Goal: Obtain resource: Download file/media

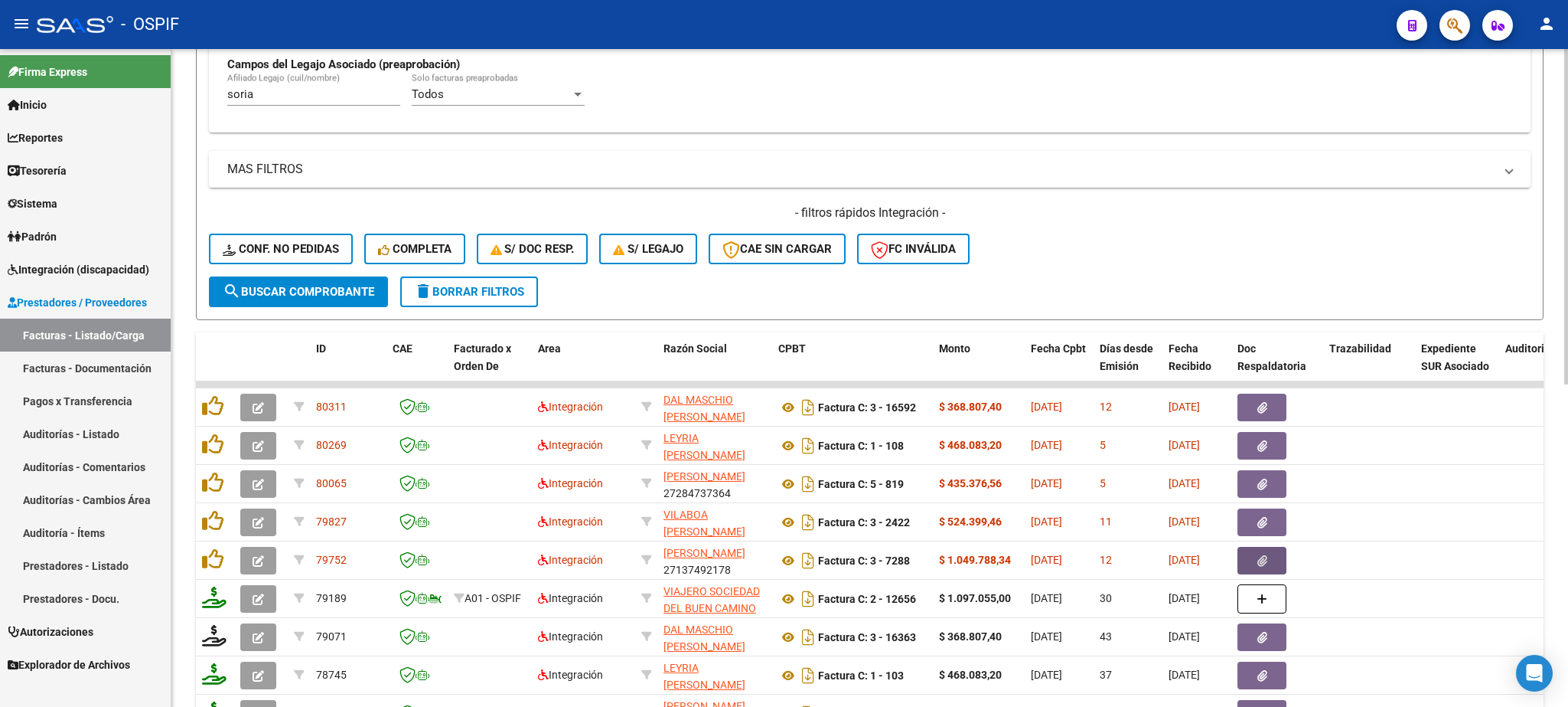
scroll to position [365, 0]
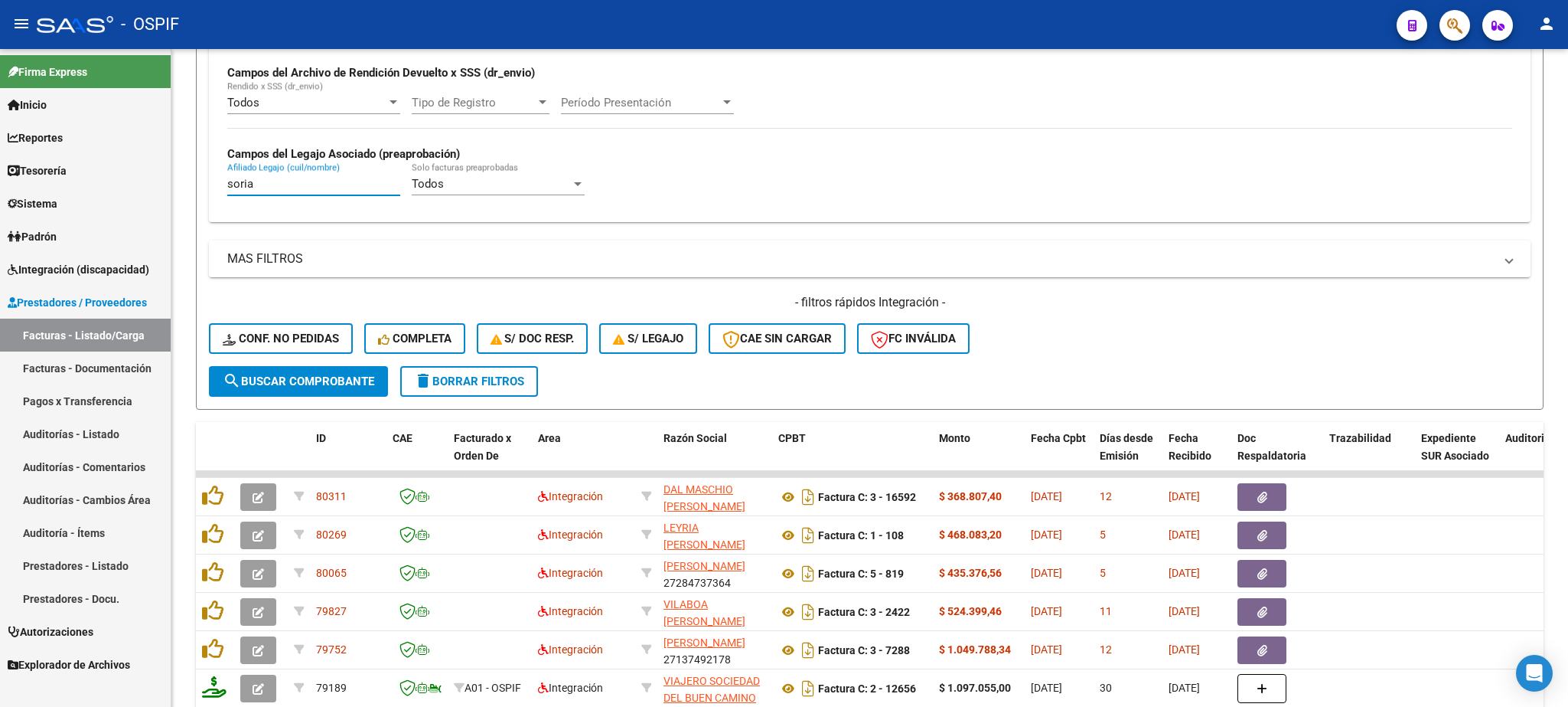
drag, startPoint x: 278, startPoint y: 189, endPoint x: 89, endPoint y: 163, distance: 190.8
click at [227, 177] on input "soria" at bounding box center [313, 184] width 173 height 14
type input "[PERSON_NAME]"
click at [341, 387] on span "search Buscar Comprobante" at bounding box center [298, 381] width 152 height 14
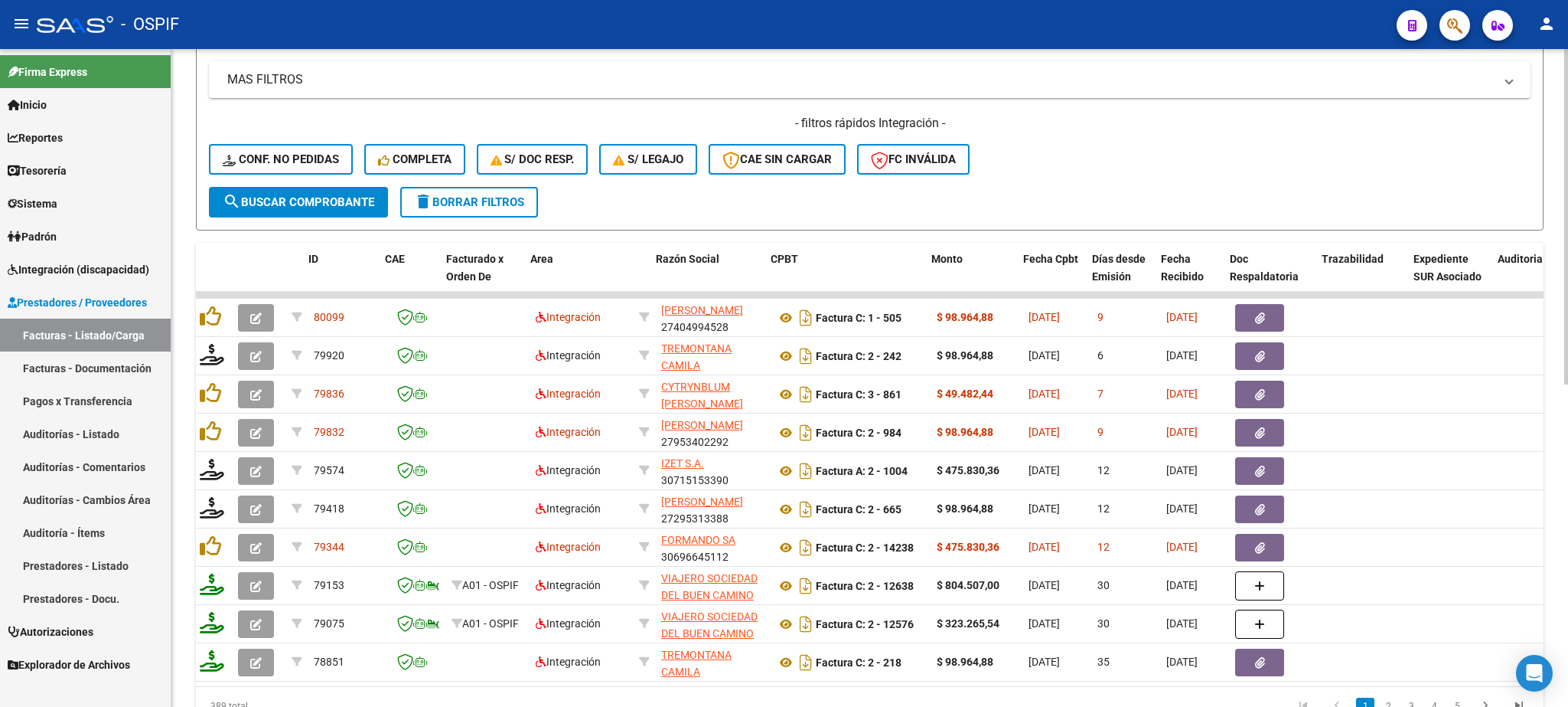
scroll to position [0, 0]
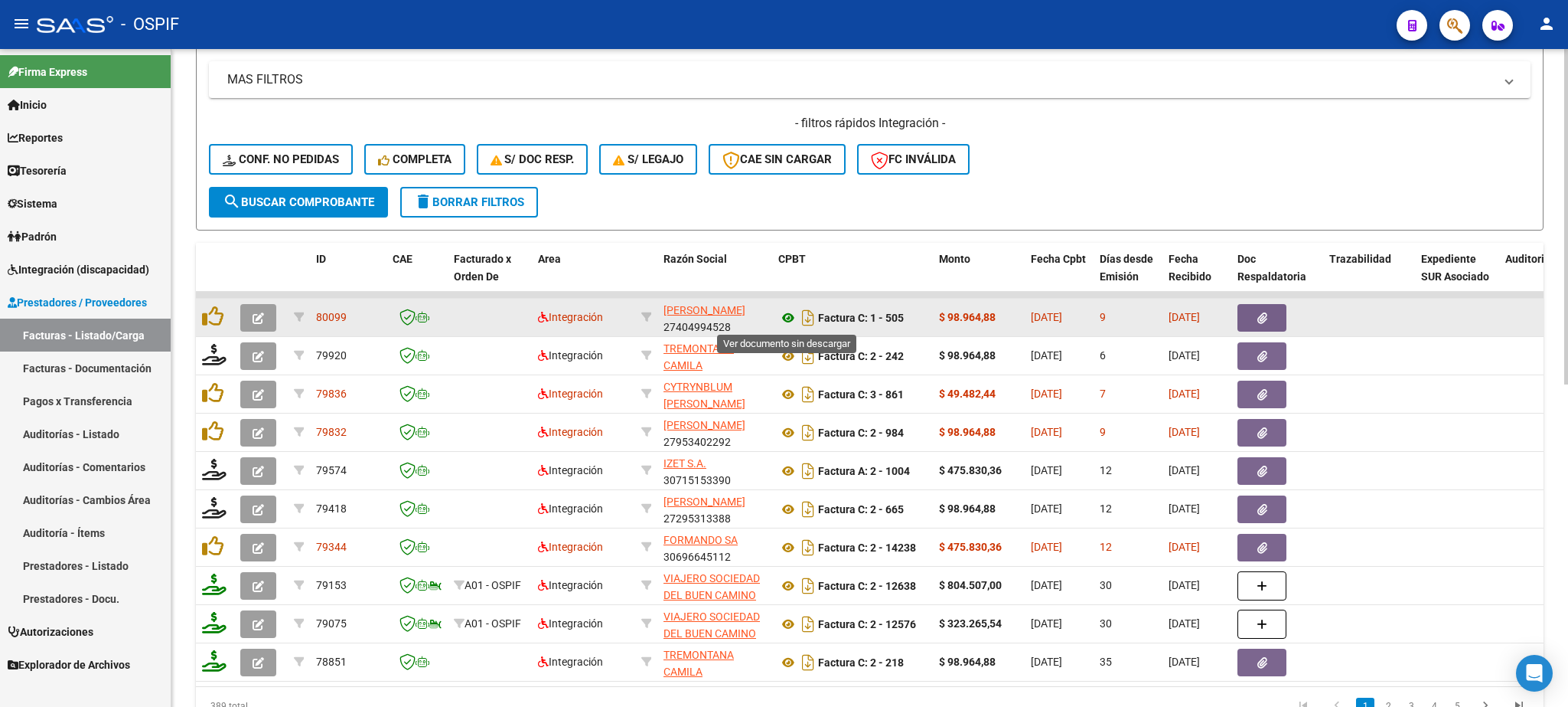
click at [793, 321] on icon at bounding box center [788, 317] width 20 height 18
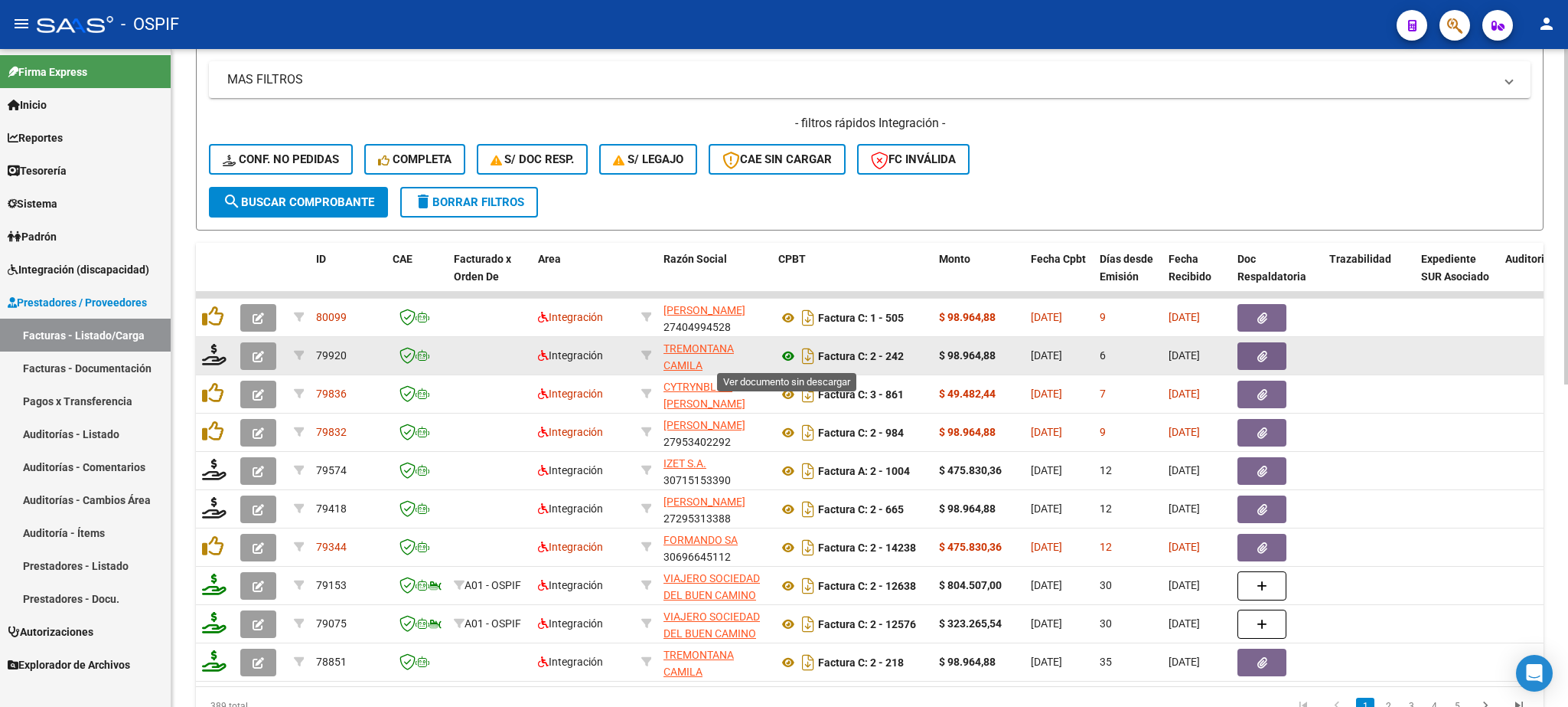
click at [791, 353] on icon at bounding box center [788, 356] width 20 height 18
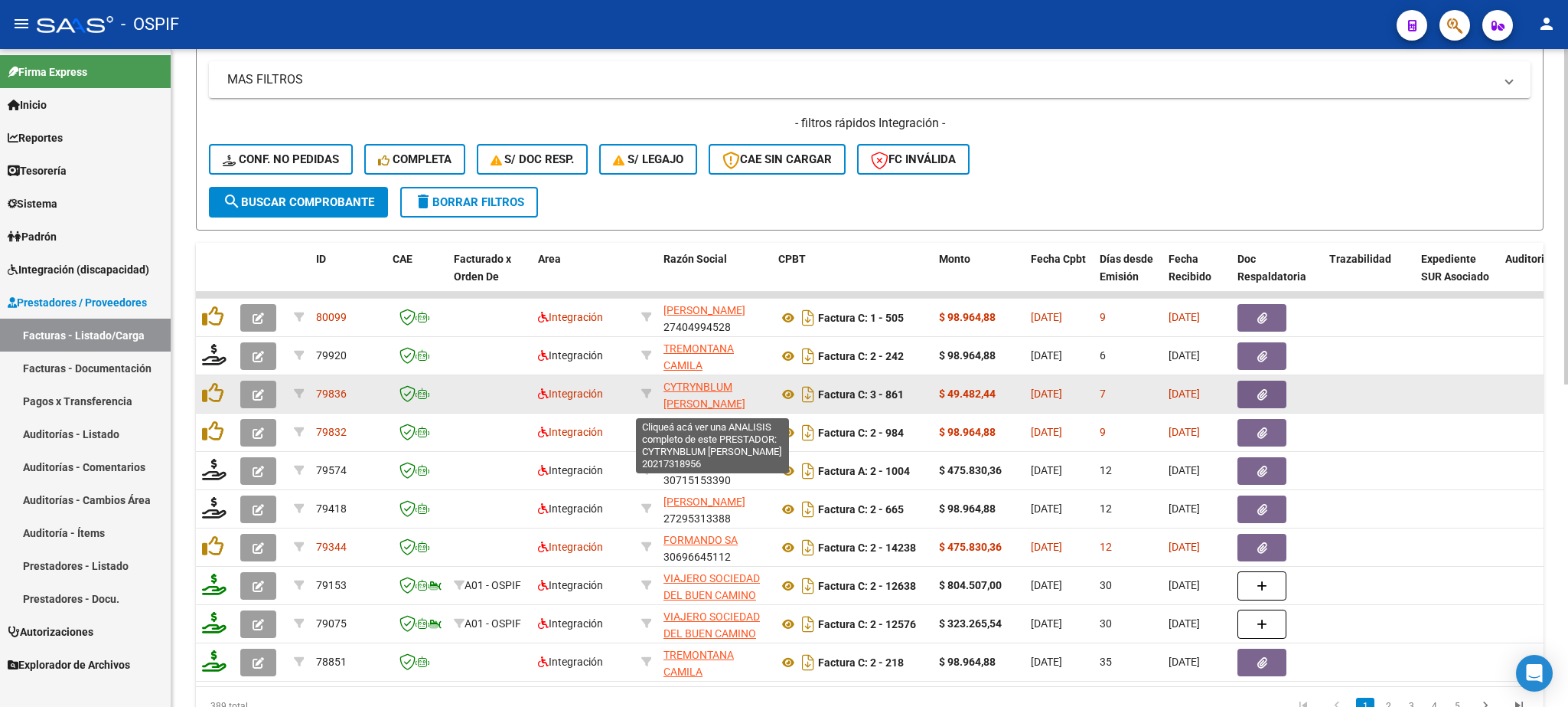
click at [679, 393] on span "CYTRYNBLUM [PERSON_NAME]" at bounding box center [704, 395] width 82 height 30
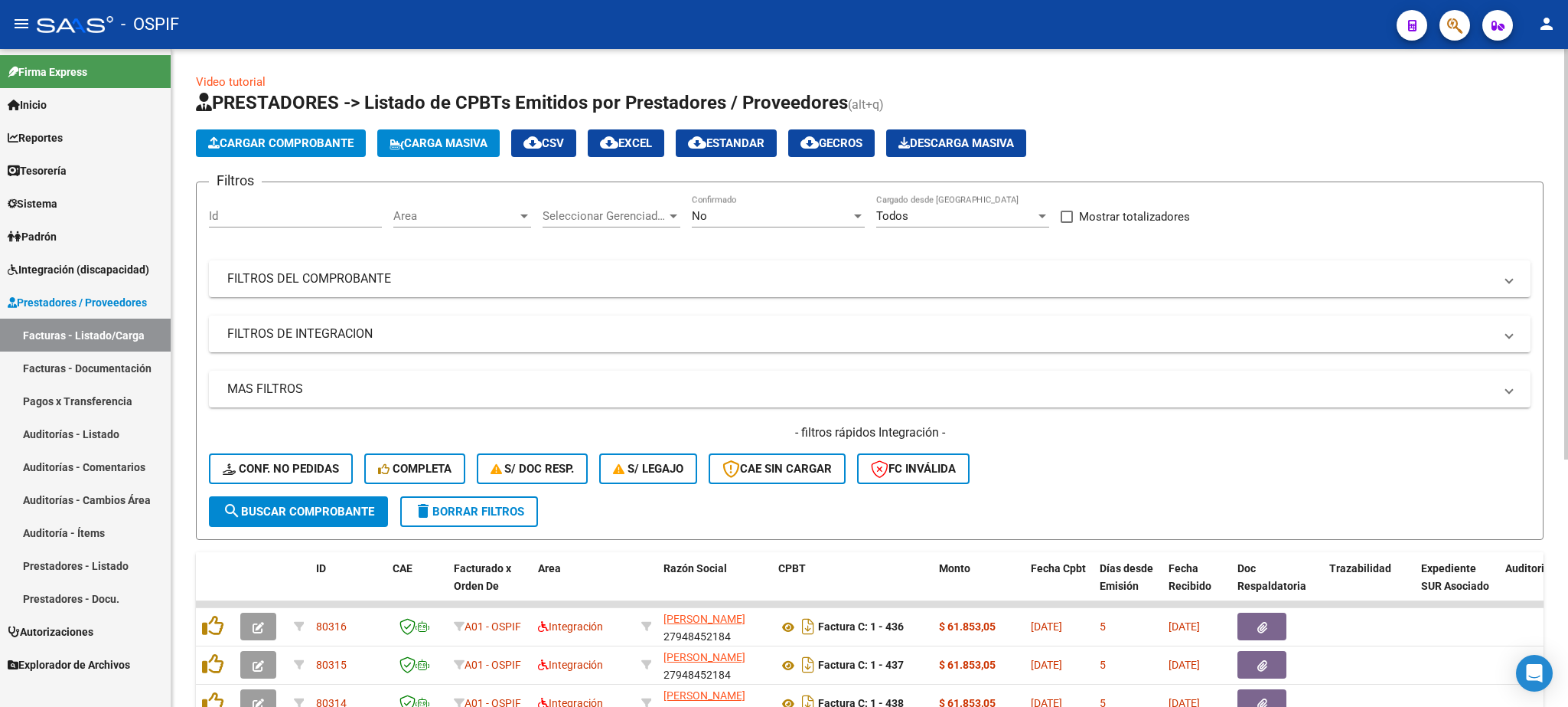
click at [332, 332] on mat-panel-title "FILTROS DE INTEGRACION" at bounding box center [860, 334] width 1266 height 17
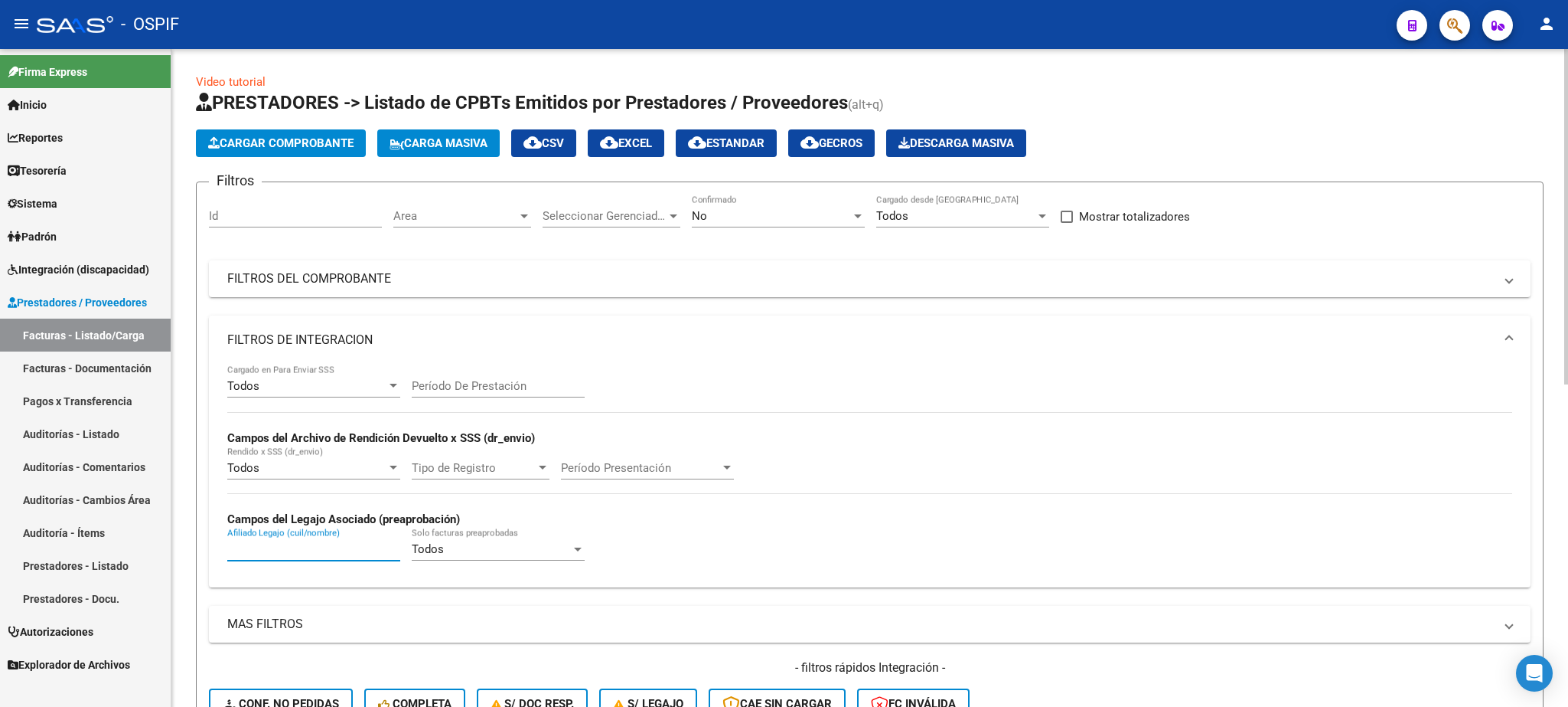
click at [309, 556] on input "Afiliado Legajo (cuil/nombre)" at bounding box center [313, 549] width 173 height 14
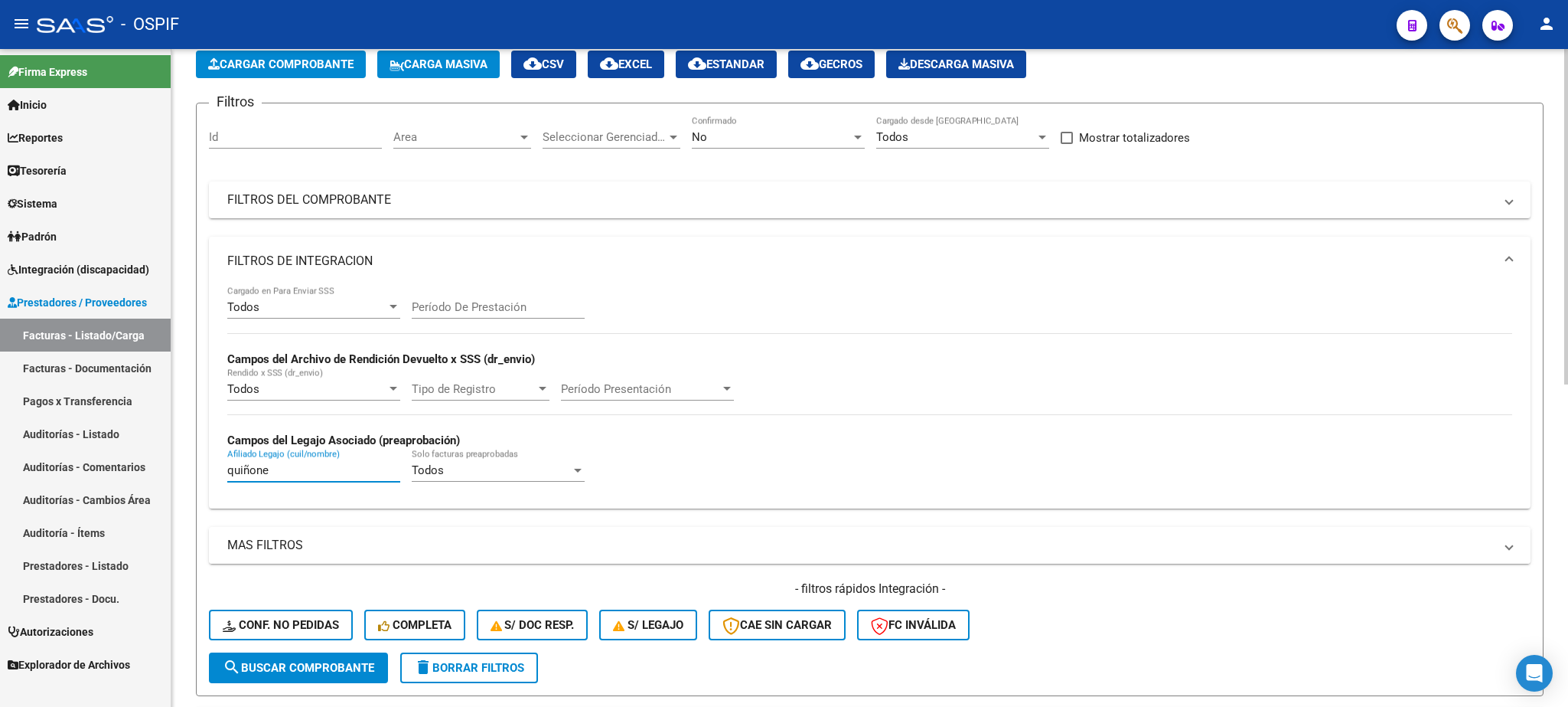
scroll to position [89, 0]
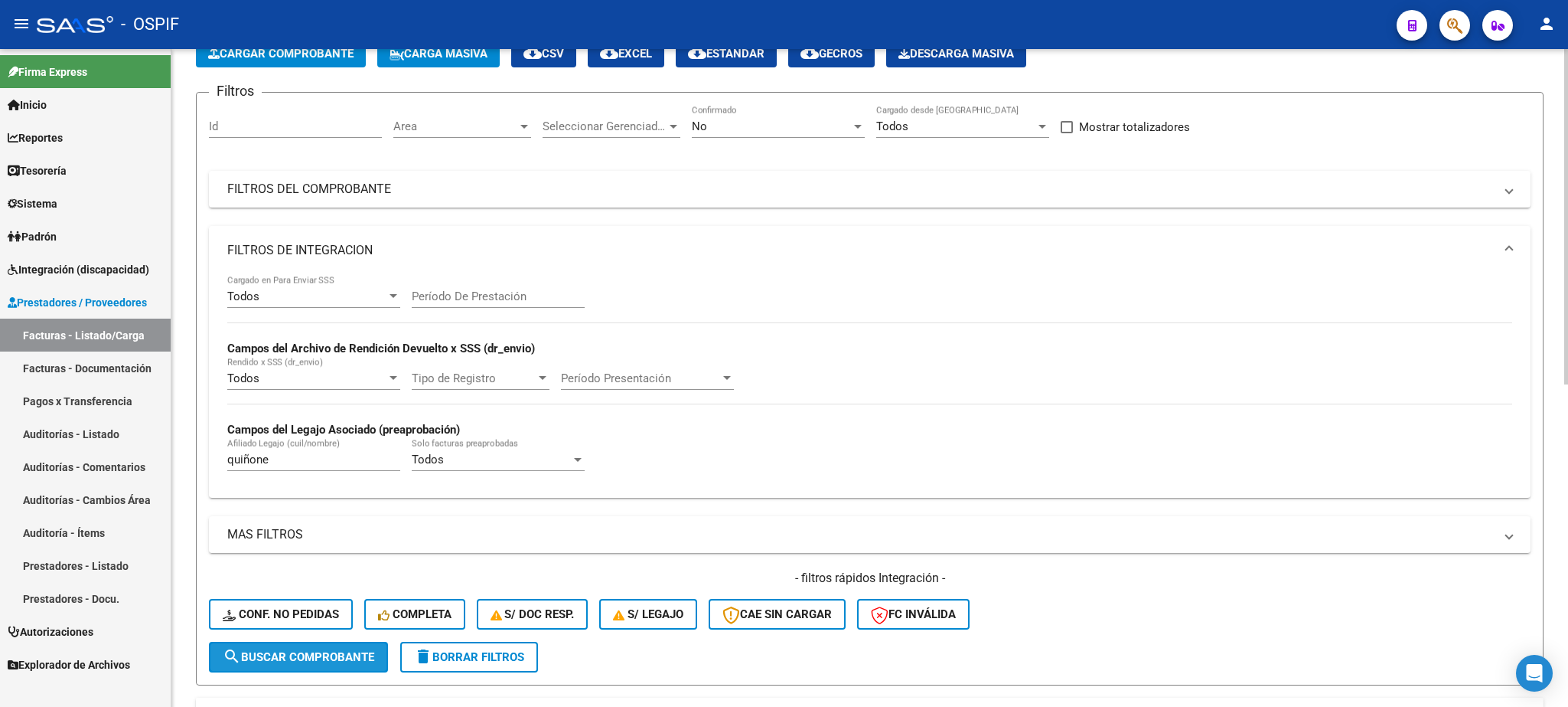
click at [280, 645] on button "search Buscar Comprobante" at bounding box center [298, 656] width 179 height 30
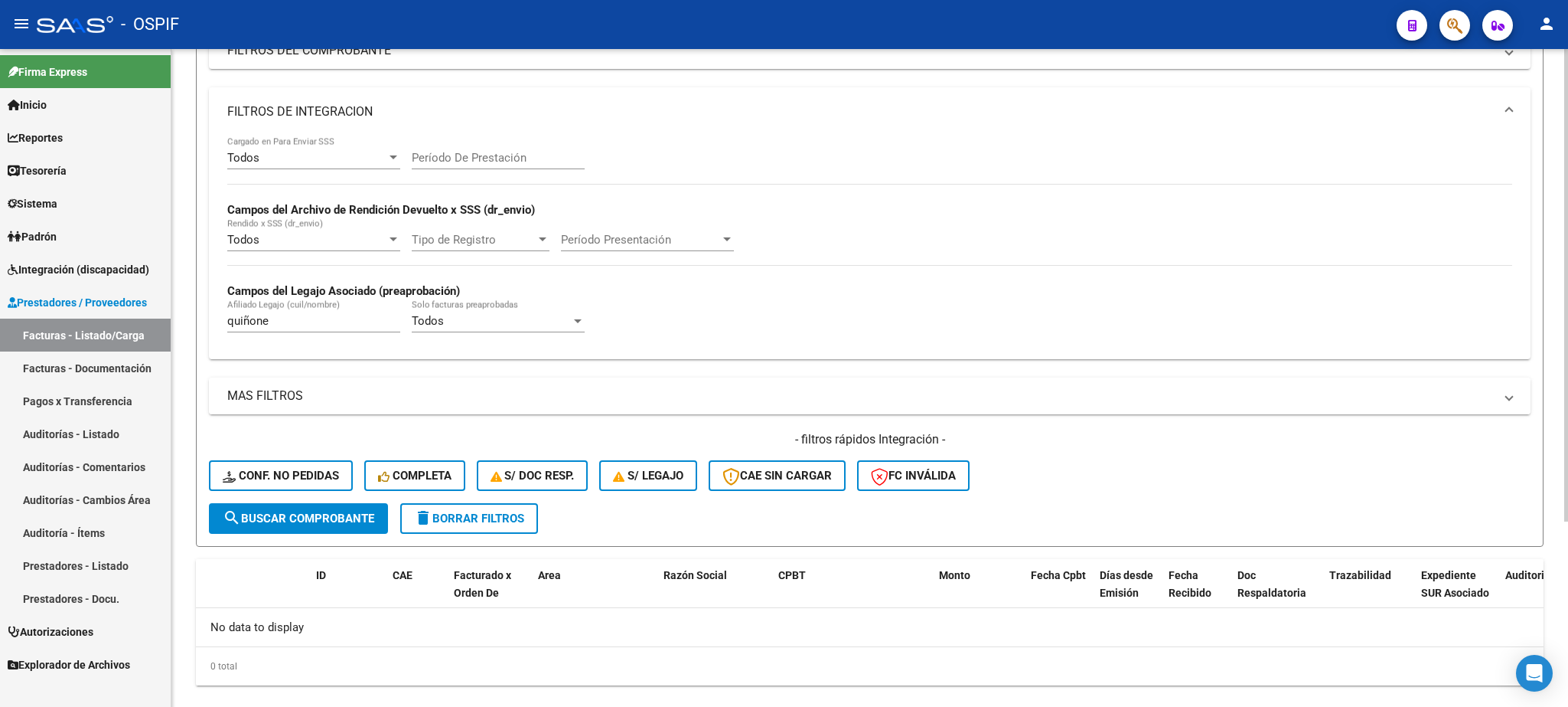
scroll to position [258, 0]
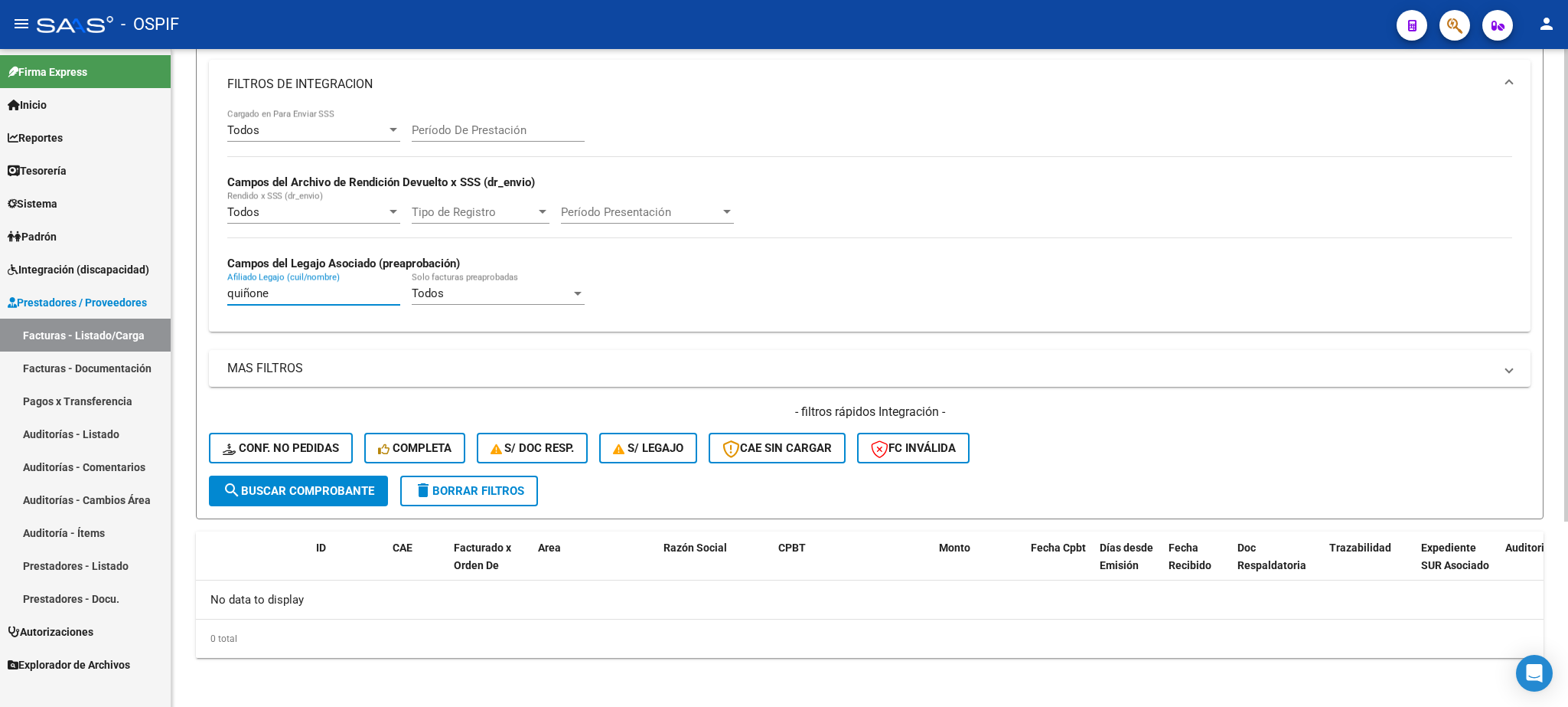
click at [286, 294] on input "quiñone" at bounding box center [313, 293] width 173 height 14
click at [330, 489] on span "search Buscar Comprobante" at bounding box center [298, 490] width 152 height 14
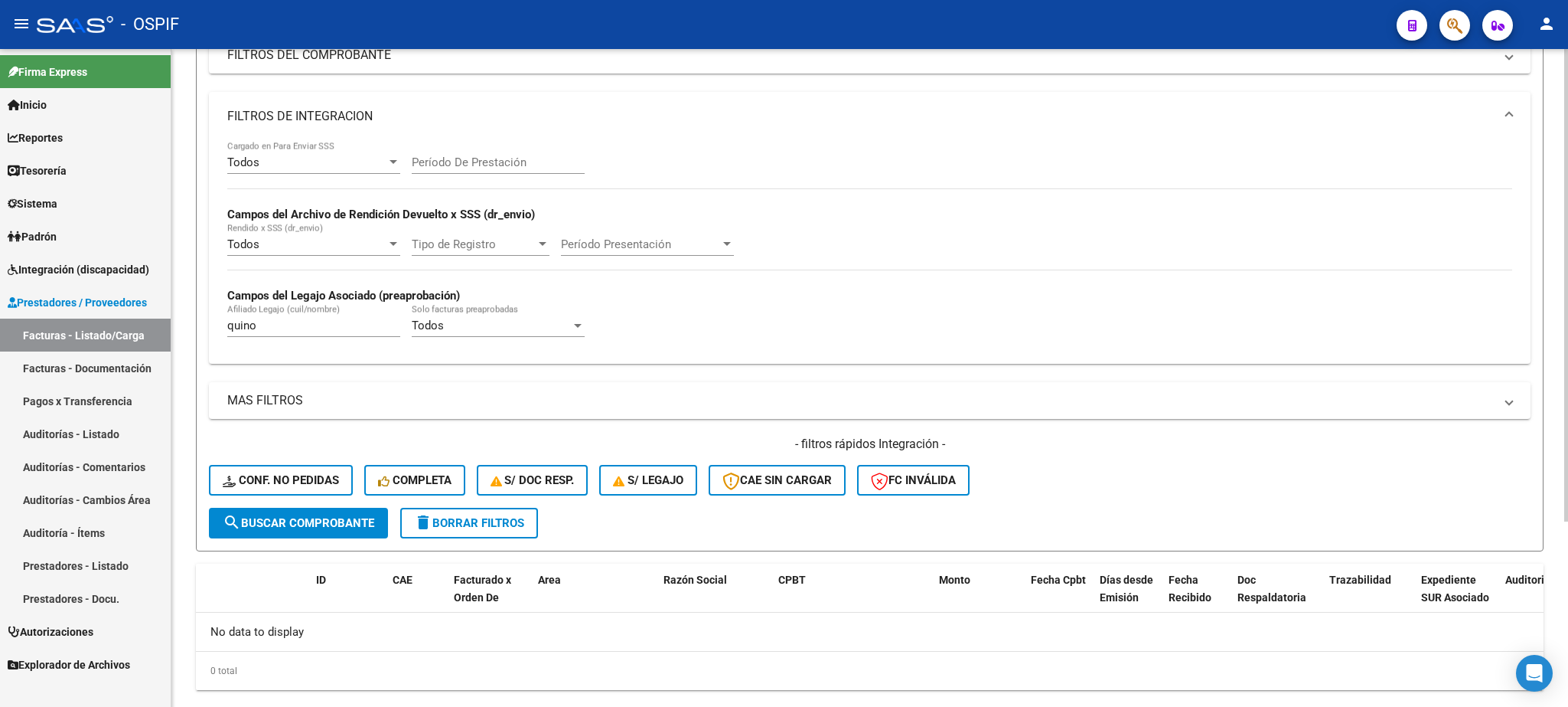
scroll to position [134, 0]
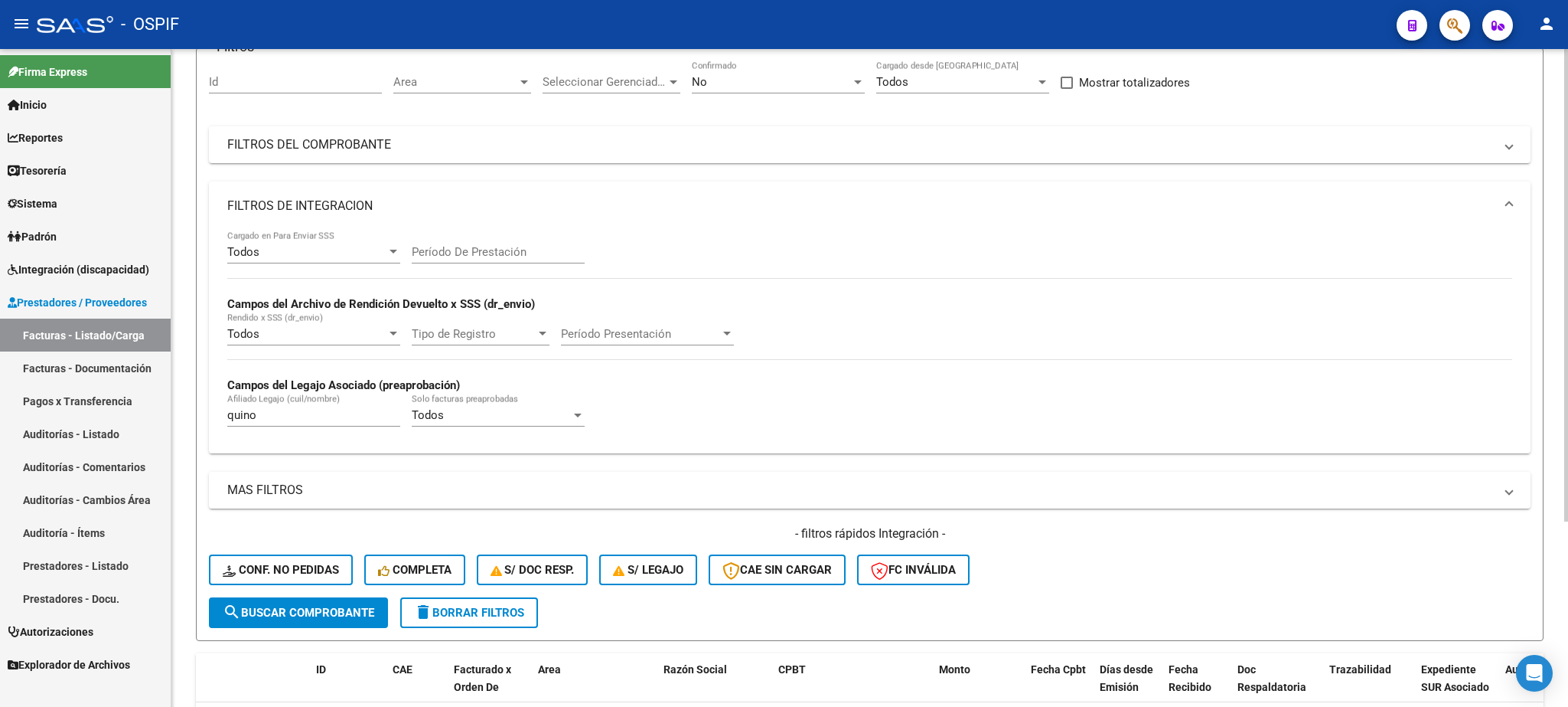
click at [774, 84] on div "No" at bounding box center [771, 81] width 159 height 14
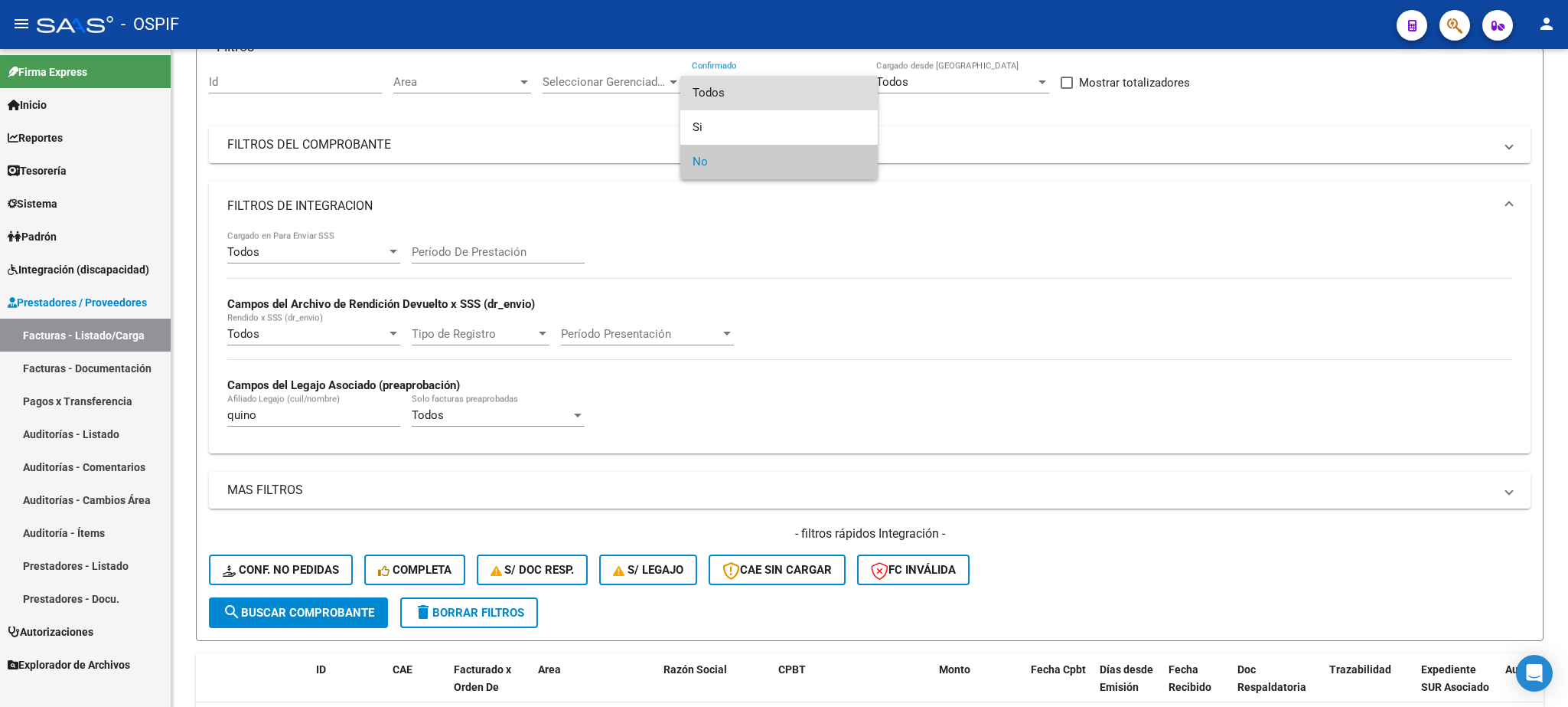
click at [759, 94] on span "Todos" at bounding box center [779, 93] width 173 height 34
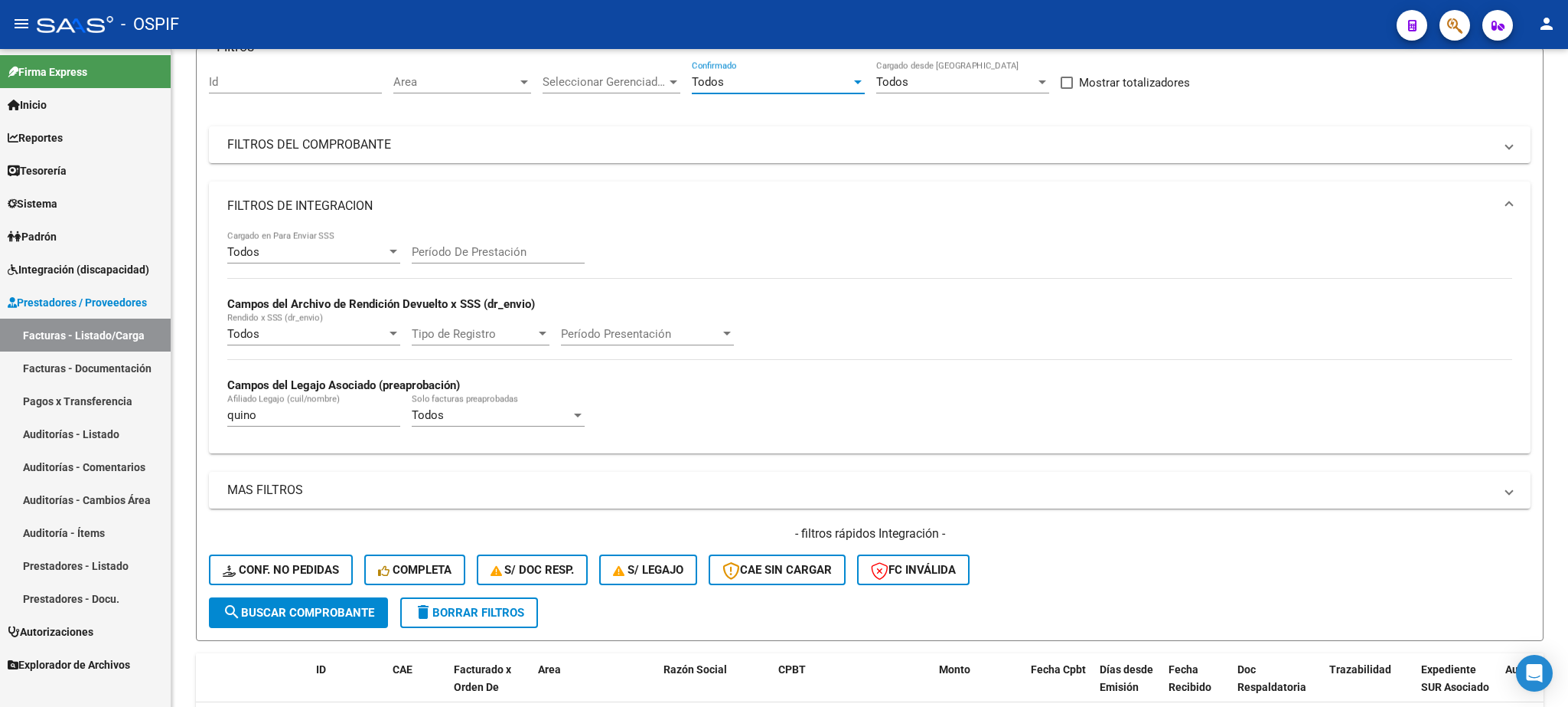
drag, startPoint x: 275, startPoint y: 411, endPoint x: 2, endPoint y: 386, distance: 274.1
click at [227, 408] on input "quino" at bounding box center [313, 415] width 173 height 14
type input "quiñone"
click at [310, 616] on span "search Buscar Comprobante" at bounding box center [298, 612] width 152 height 14
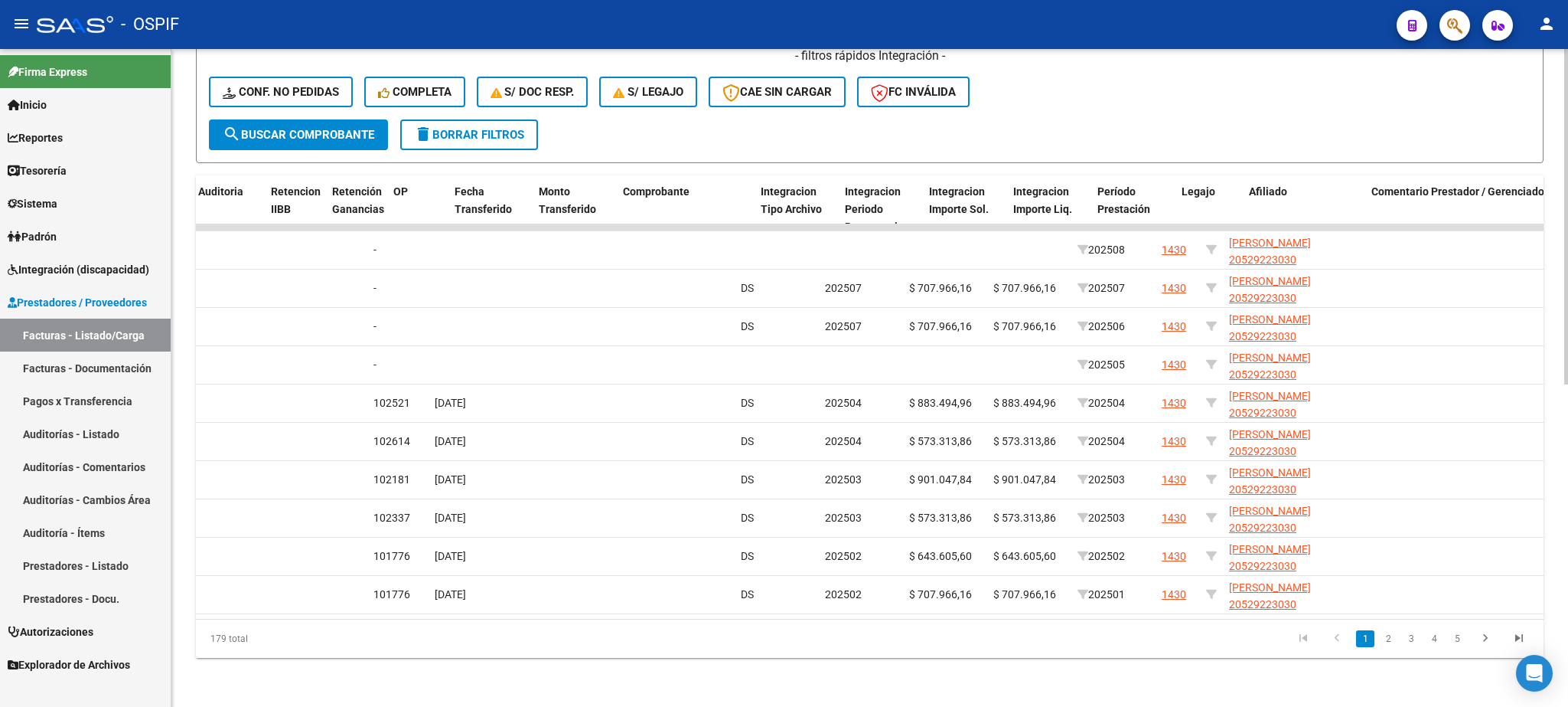
scroll to position [0, 0]
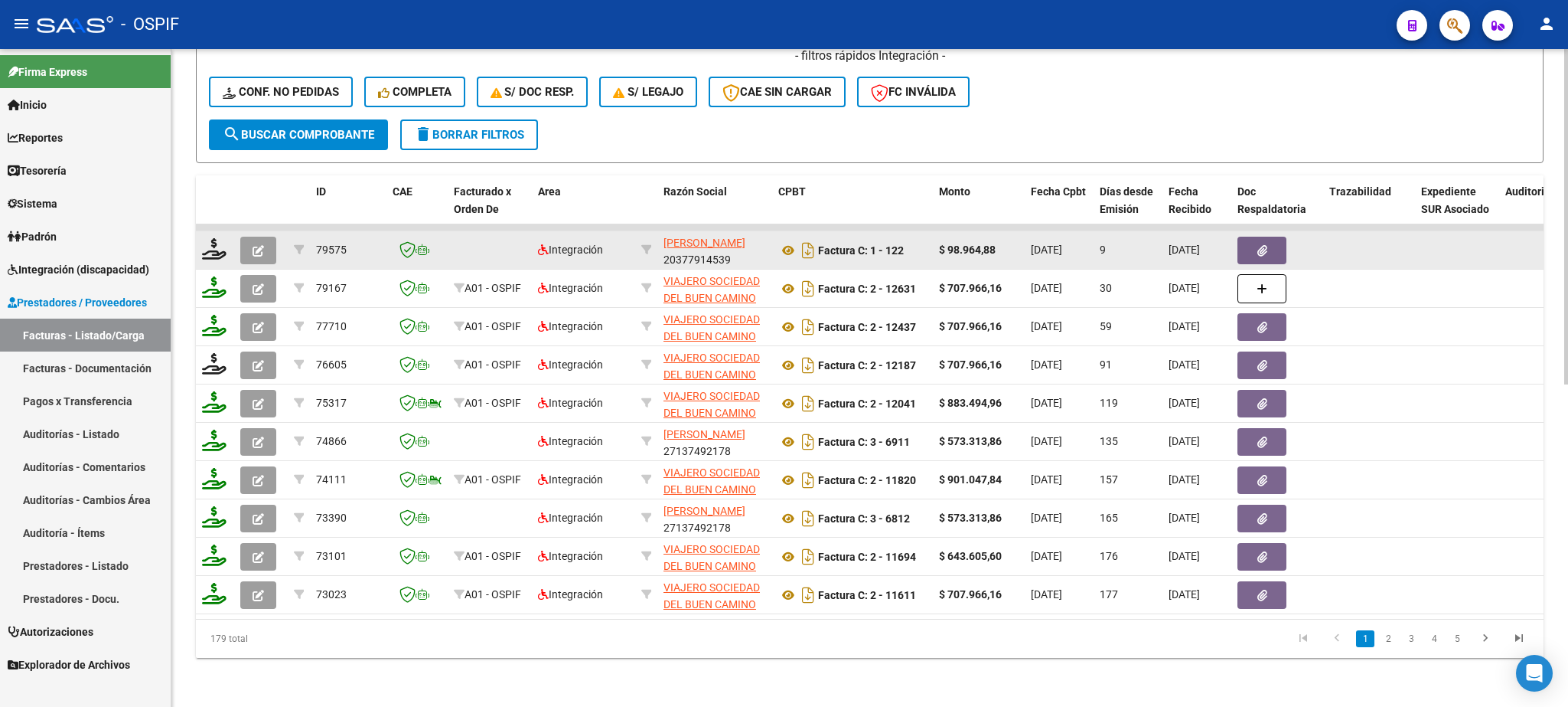
click at [1262, 245] on icon "button" at bounding box center [1262, 251] width 10 height 11
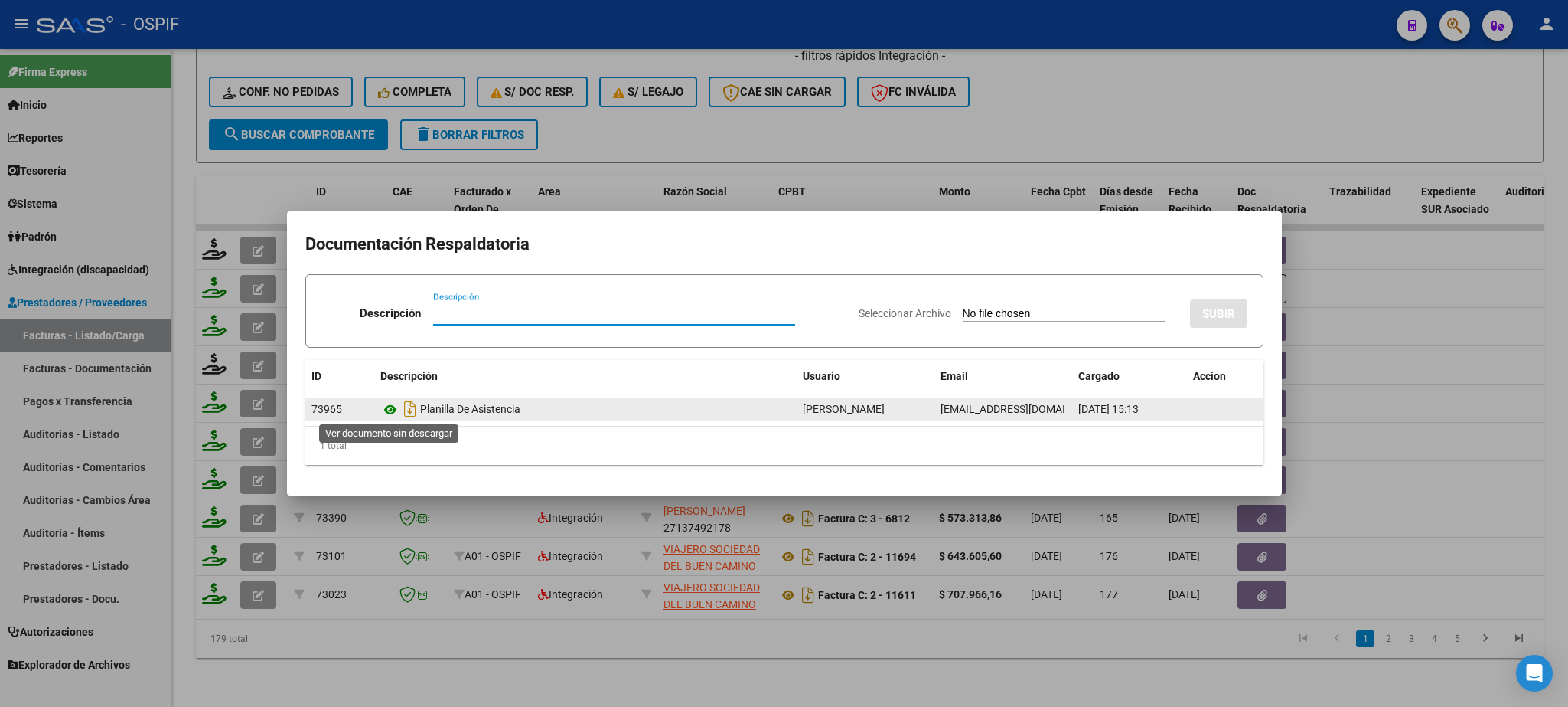
click at [393, 411] on icon at bounding box center [390, 409] width 20 height 18
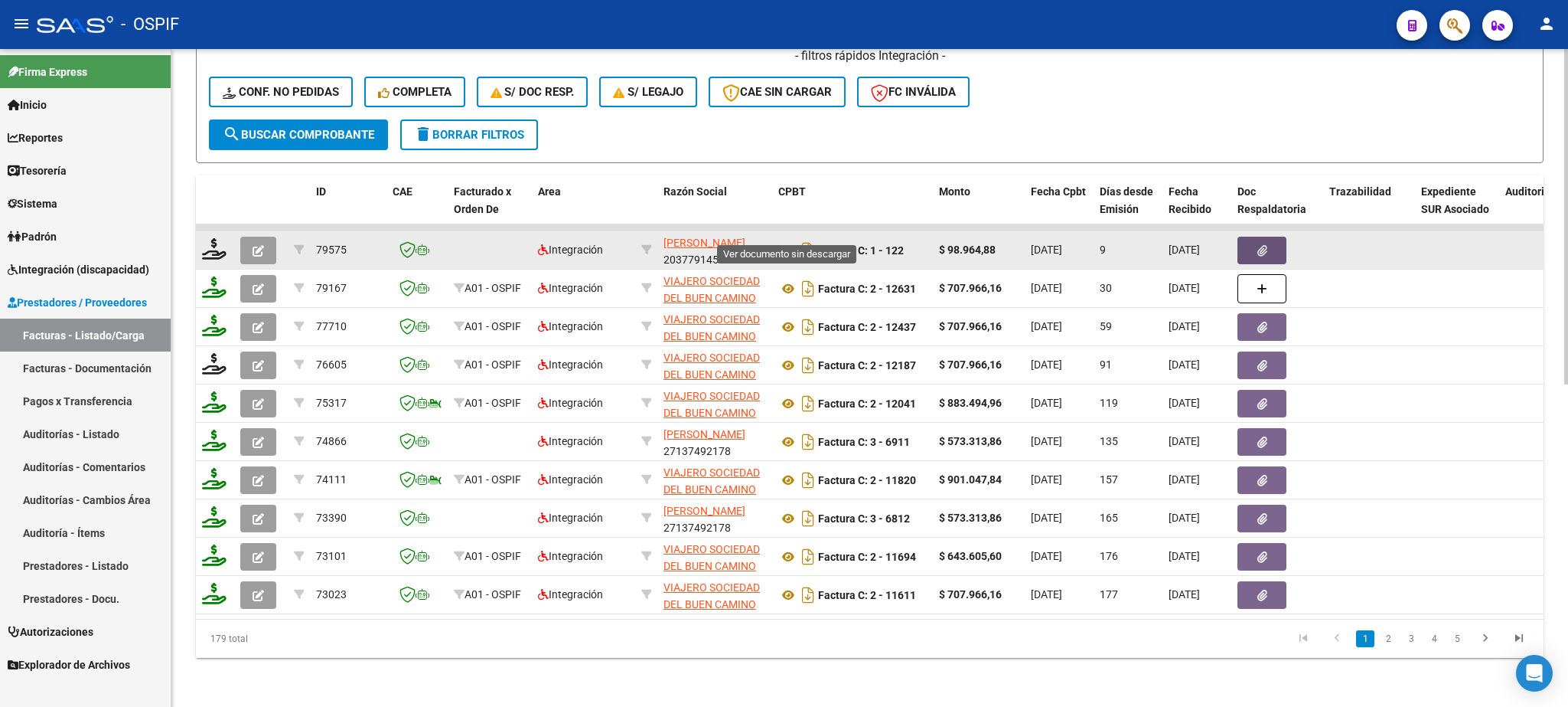
click at [789, 241] on icon at bounding box center [788, 250] width 20 height 18
